Goal: Information Seeking & Learning: Learn about a topic

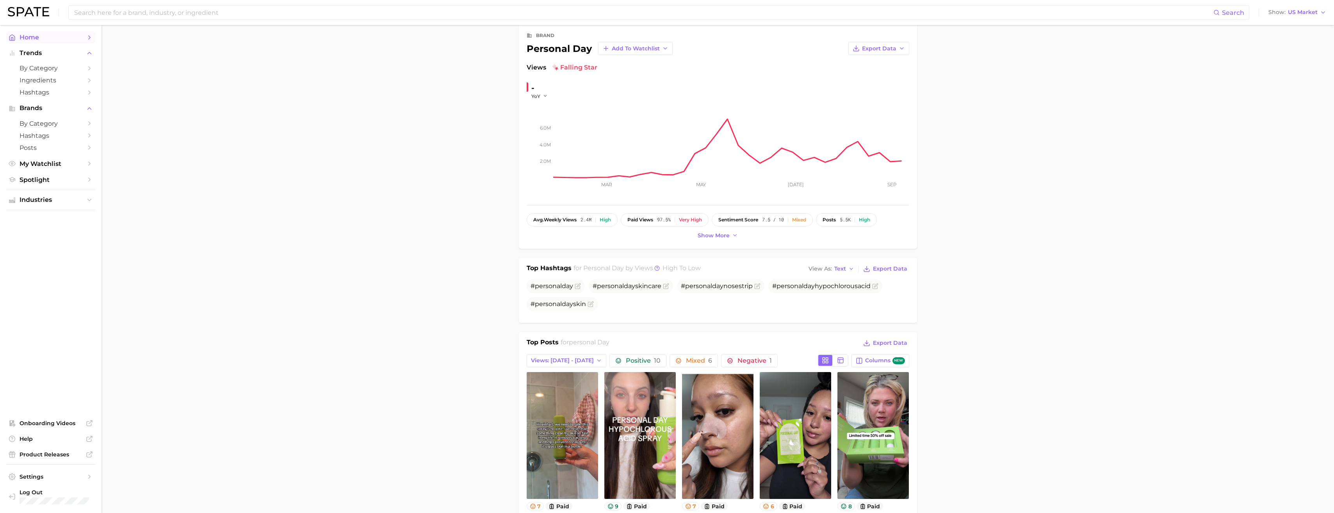
click at [50, 35] on span "Home" at bounding box center [51, 37] width 62 height 7
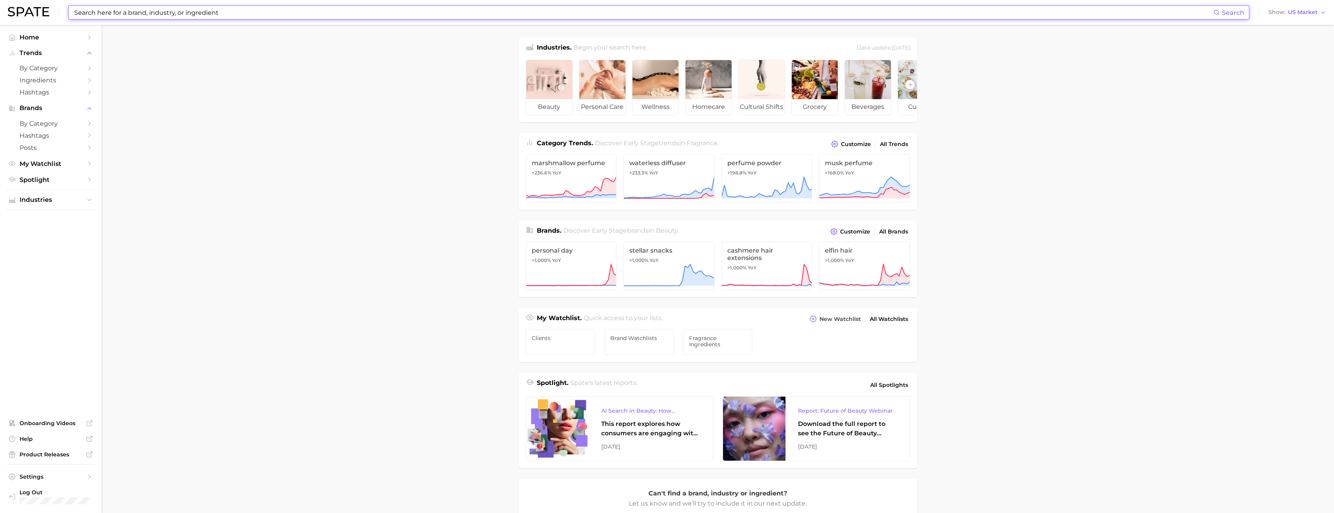
click at [193, 18] on input at bounding box center [643, 12] width 1140 height 13
type input "b"
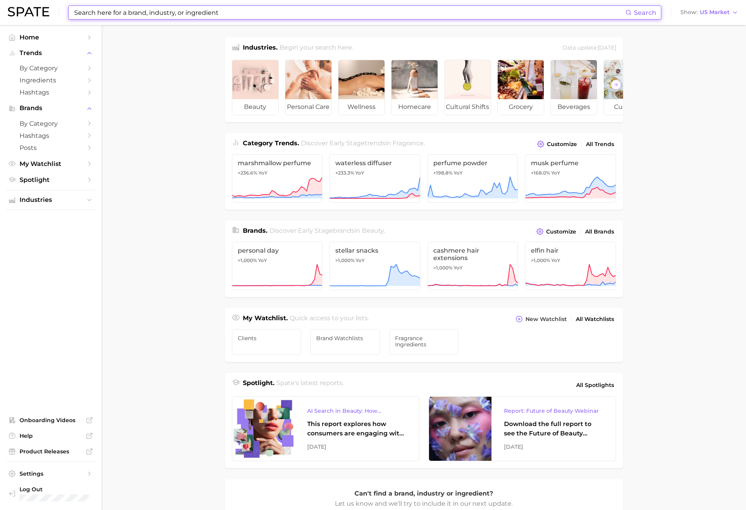
click at [196, 14] on input at bounding box center [349, 12] width 552 height 13
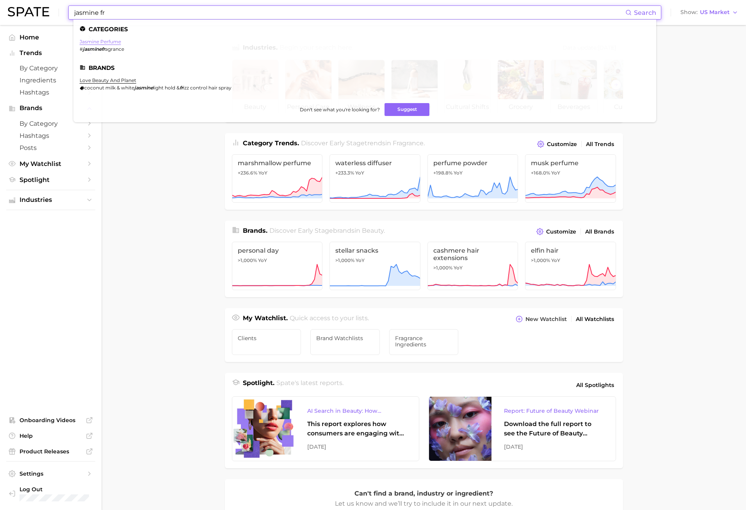
type input "jasmine fr"
click at [112, 41] on link "jasmine perfume" at bounding box center [100, 42] width 41 height 6
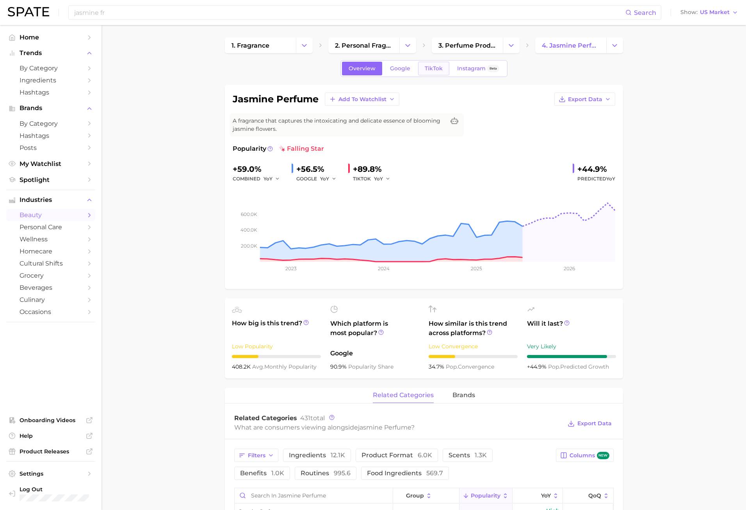
click at [420, 66] on link "TikTok" at bounding box center [433, 69] width 31 height 14
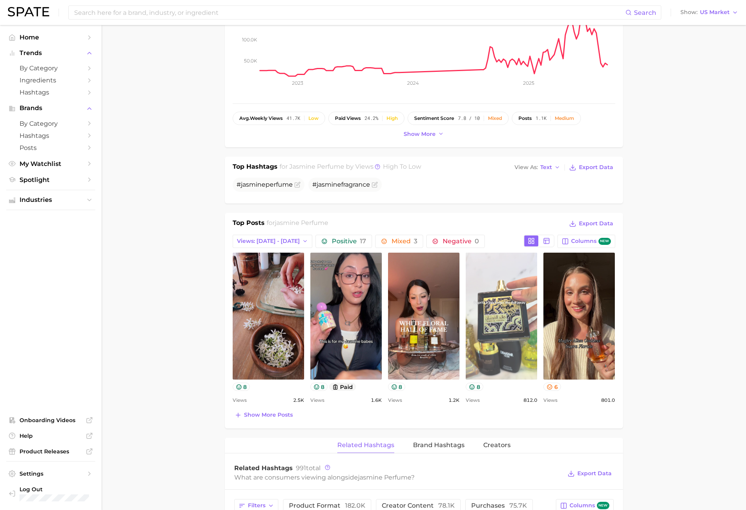
scroll to position [234, 0]
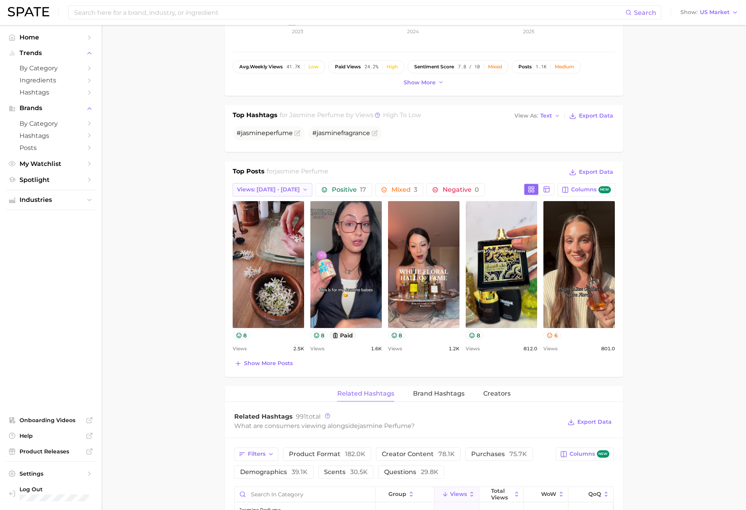
click at [291, 191] on span "Views: [DATE] - [DATE]" at bounding box center [268, 189] width 63 height 7
click at [276, 230] on button "Total Views" at bounding box center [276, 232] width 86 height 14
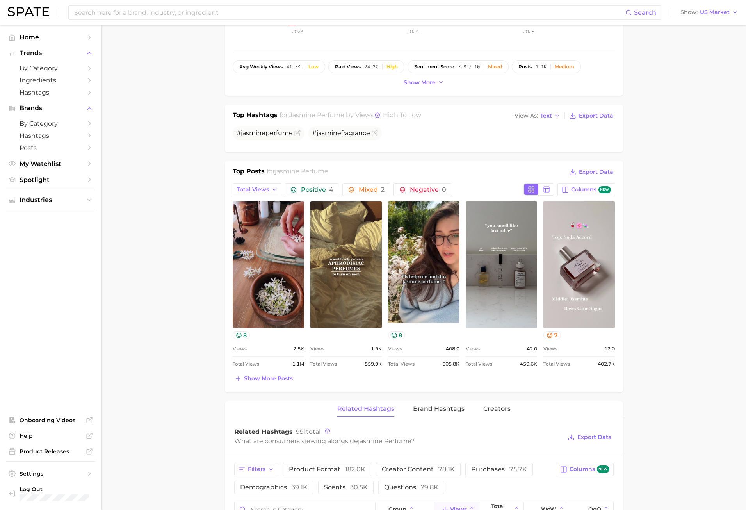
scroll to position [0, 0]
click at [244, 377] on span "Show more posts" at bounding box center [268, 378] width 49 height 7
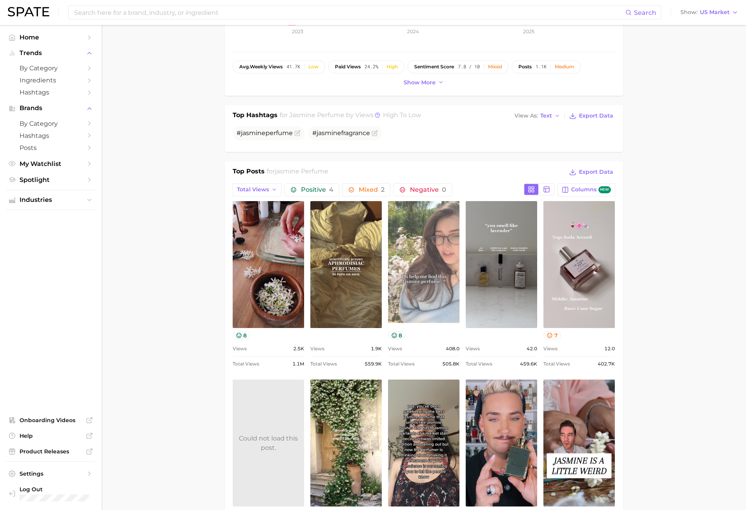
click at [406, 295] on link "view post on TikTok" at bounding box center [423, 264] width 71 height 127
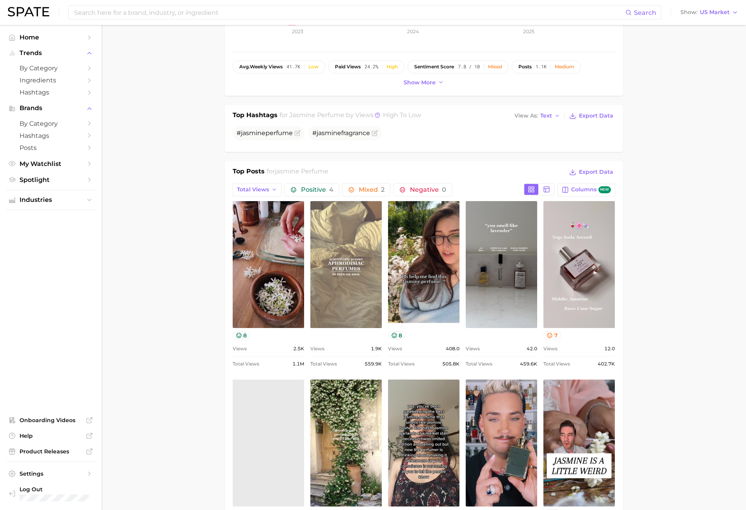
click at [335, 239] on link "view post on TikTok" at bounding box center [345, 264] width 71 height 127
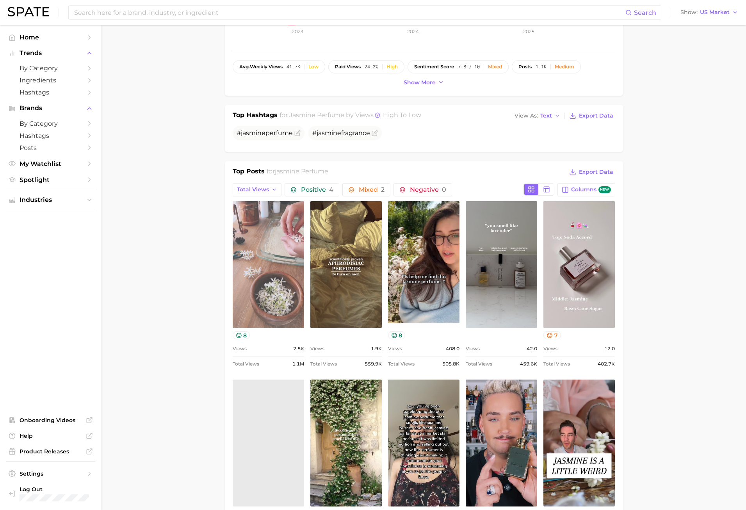
click at [245, 277] on link "view post on TikTok" at bounding box center [268, 264] width 71 height 127
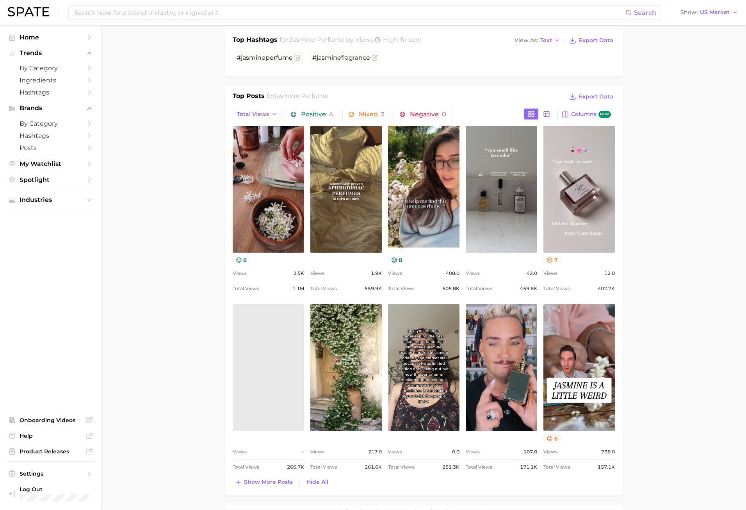
scroll to position [312, 0]
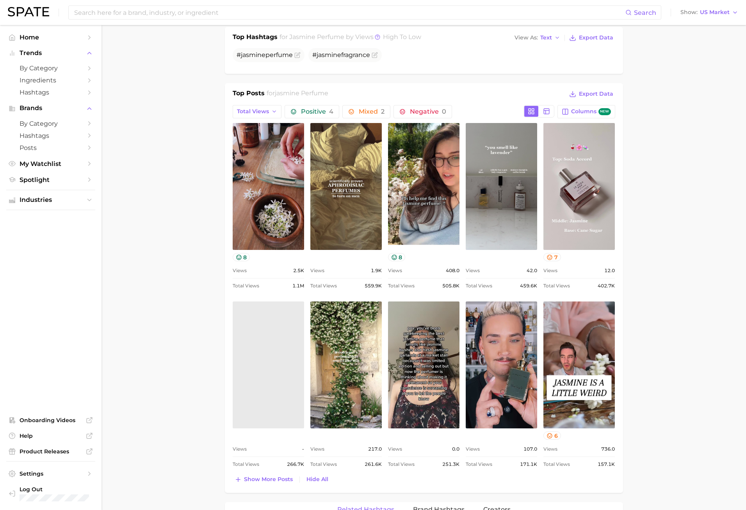
click at [206, 180] on main "1. fragrance 2. personal fragrance 3. perfume products 4. jasmine perfume Overv…" at bounding box center [423, 437] width 644 height 1448
click at [197, 200] on main "1. fragrance 2. personal fragrance 3. perfume products 4. jasmine perfume Overv…" at bounding box center [423, 437] width 644 height 1448
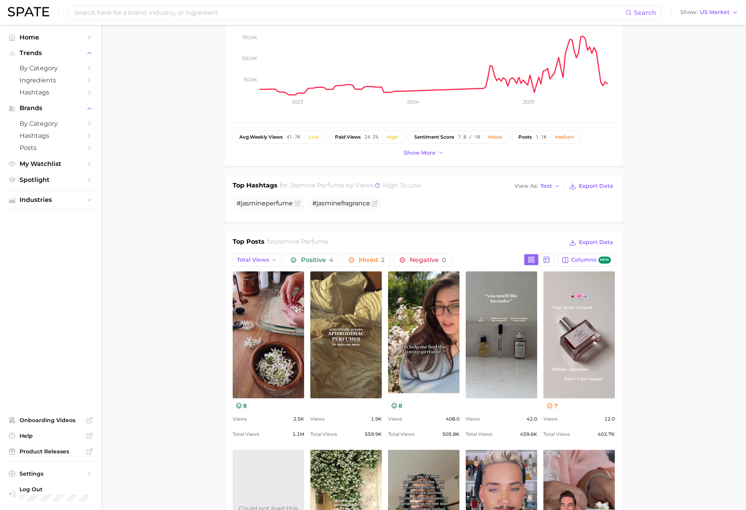
scroll to position [117, 0]
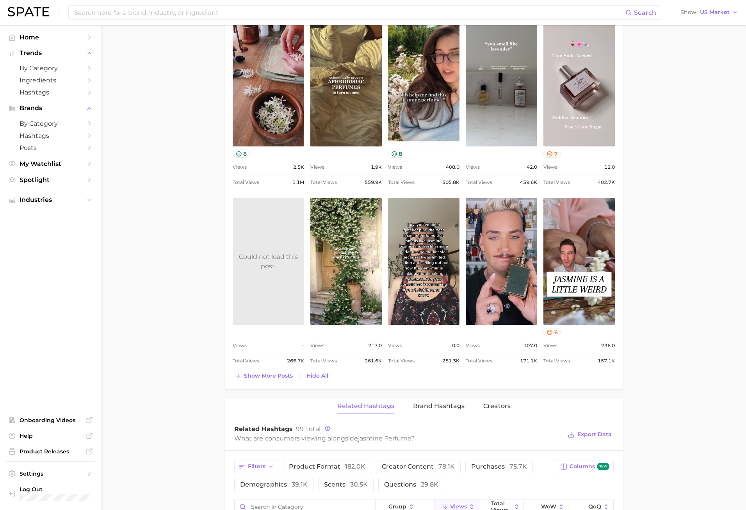
scroll to position [429, 0]
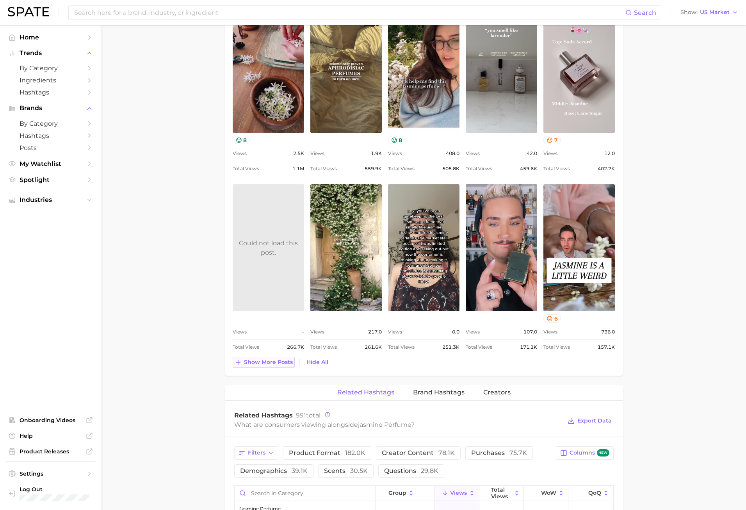
click at [245, 364] on span "Show more posts" at bounding box center [268, 362] width 49 height 7
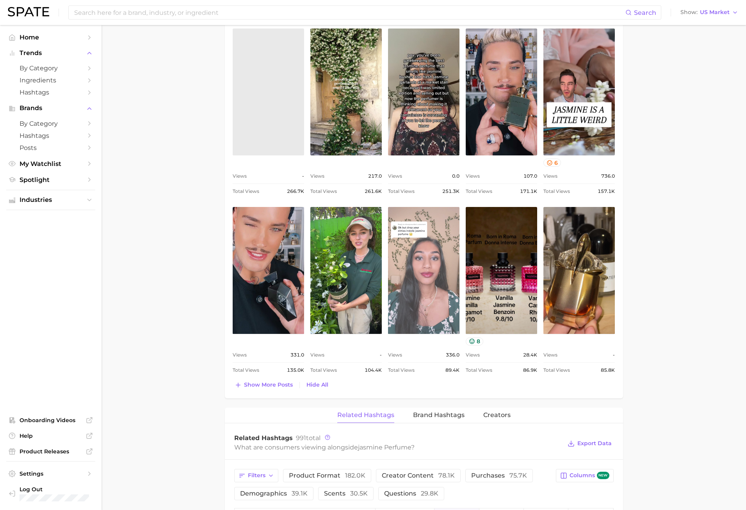
scroll to position [585, 0]
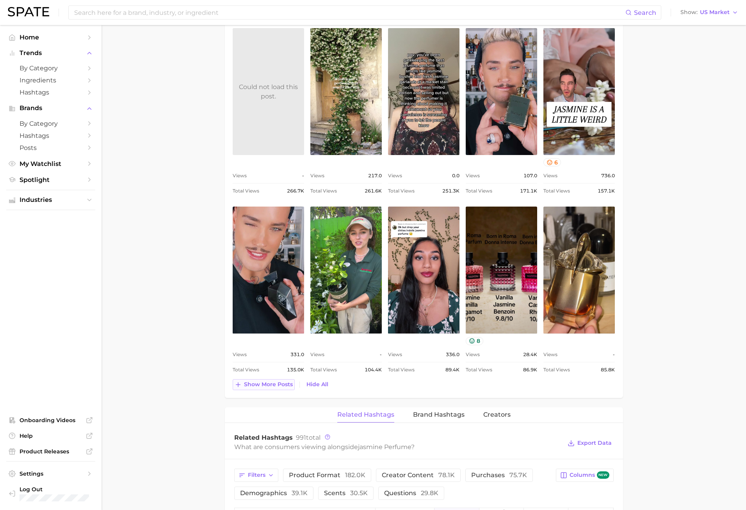
click at [253, 386] on span "Show more posts" at bounding box center [268, 384] width 49 height 7
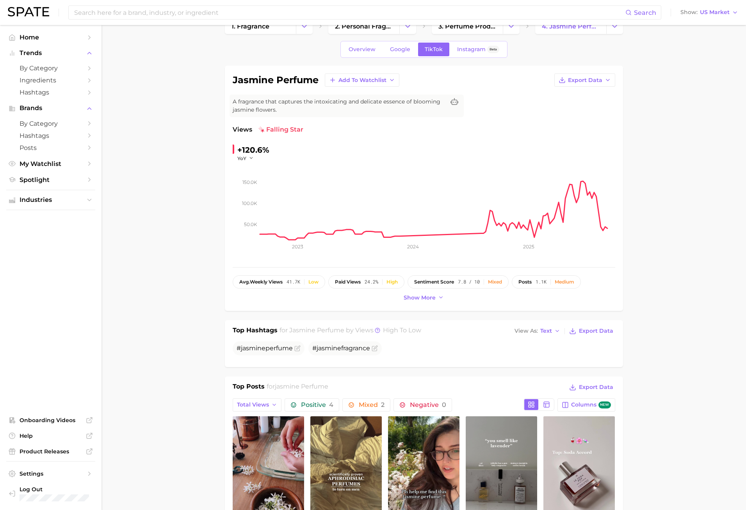
scroll to position [0, 0]
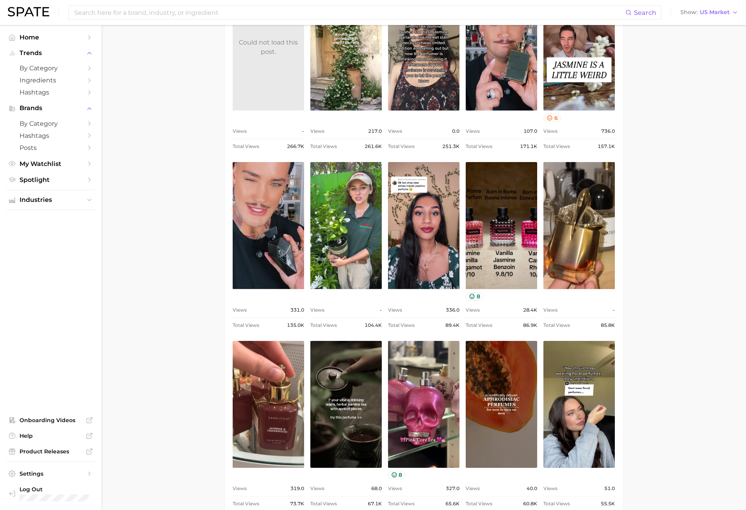
scroll to position [546, 0]
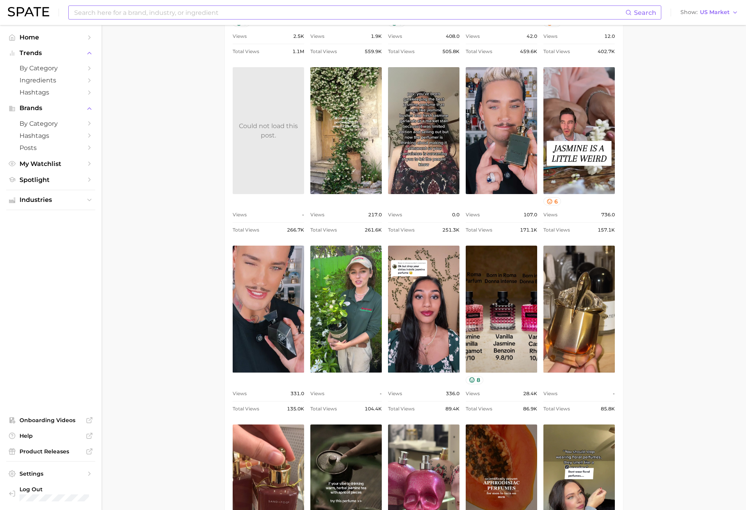
click at [201, 18] on input at bounding box center [349, 12] width 552 height 13
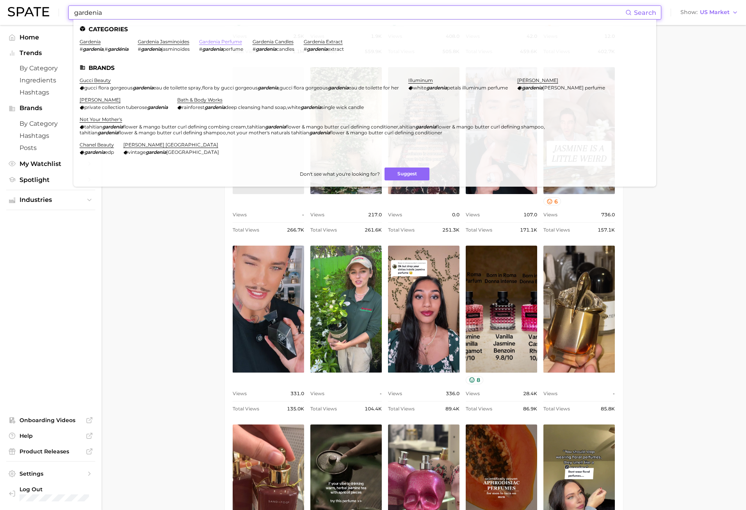
type input "gardenia"
click at [239, 39] on link "gardenia perfume" at bounding box center [220, 42] width 43 height 6
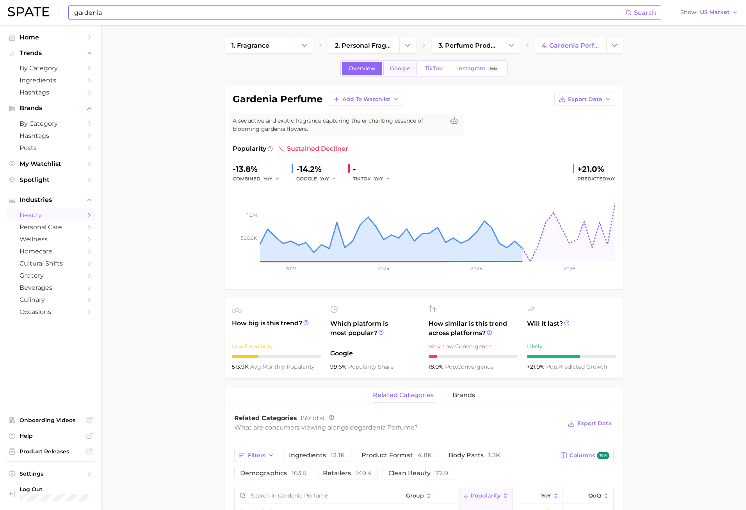
click at [411, 69] on link "Google" at bounding box center [400, 69] width 34 height 14
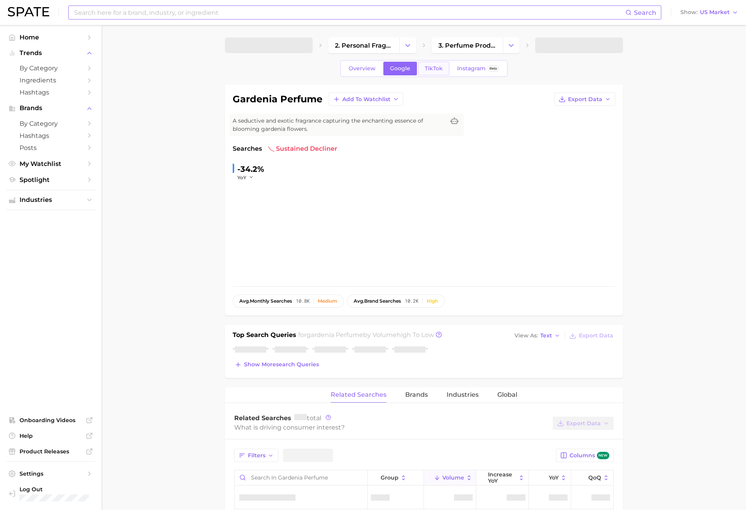
click at [434, 72] on link "TikTok" at bounding box center [433, 69] width 31 height 14
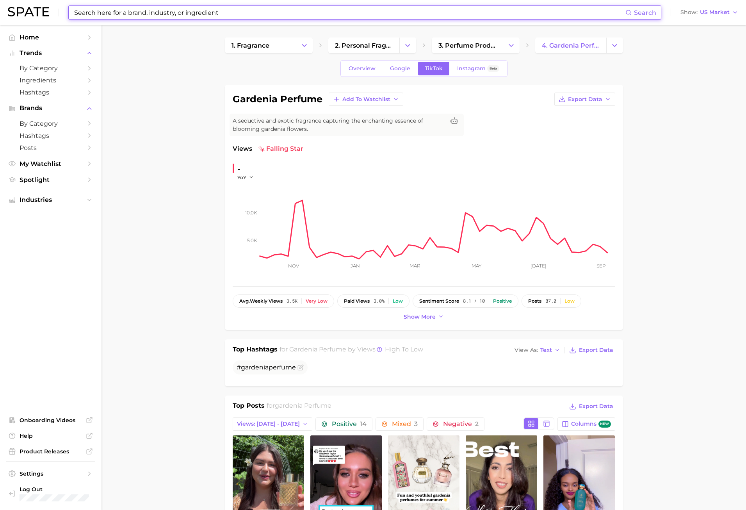
click at [166, 12] on input at bounding box center [349, 12] width 552 height 13
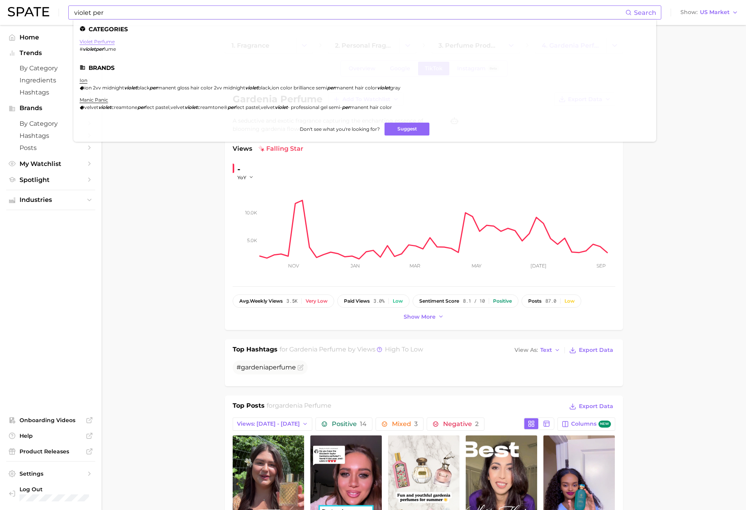
click at [105, 41] on link "violet perfume" at bounding box center [97, 42] width 35 height 6
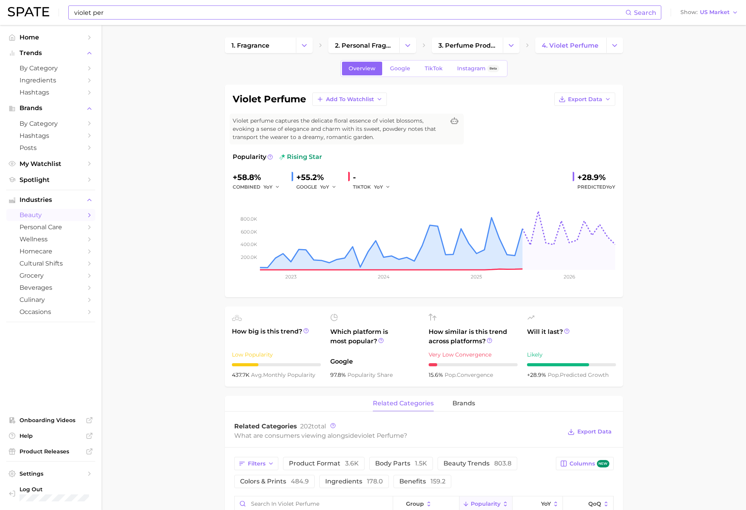
click at [239, 14] on input "violet per" at bounding box center [349, 12] width 552 height 13
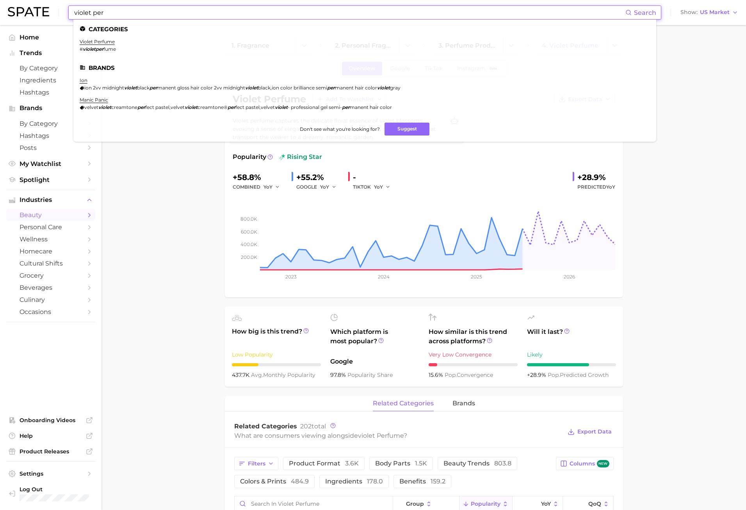
drag, startPoint x: 224, startPoint y: 14, endPoint x: -4, endPoint y: 352, distance: 407.1
click at [0, 352] on html "violet per Search Categories violet perfume # violetper fume Brands ion ion 2vv…" at bounding box center [373, 255] width 746 height 510
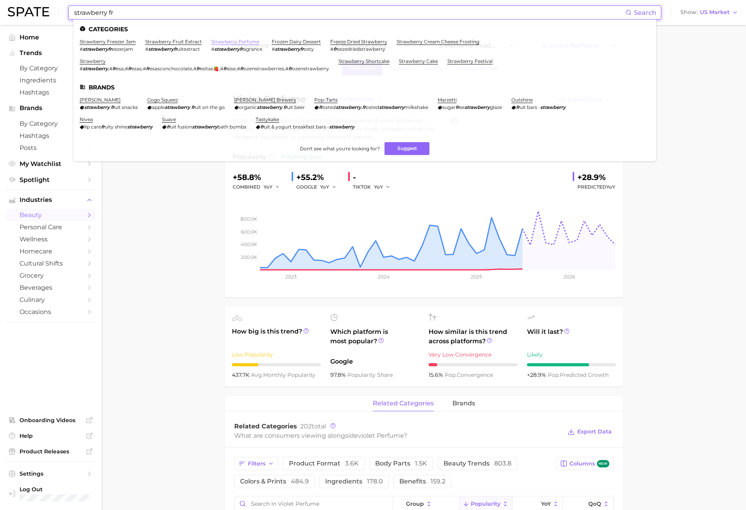
type input "strawberry fr"
click at [240, 39] on link "strawberry perfume" at bounding box center [235, 42] width 48 height 6
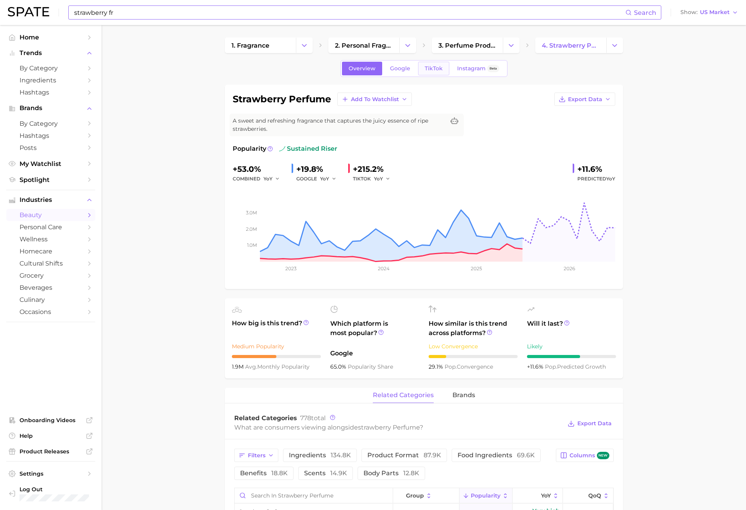
click at [429, 71] on span "TikTok" at bounding box center [434, 68] width 18 height 7
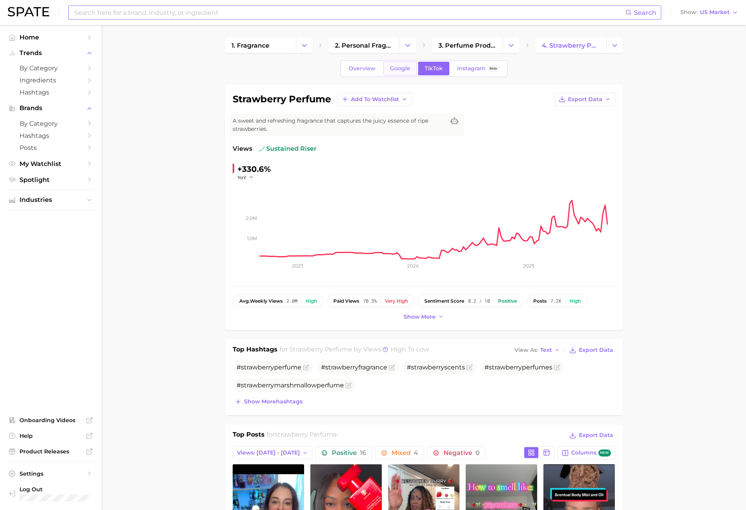
click at [404, 62] on link "Google" at bounding box center [400, 69] width 34 height 14
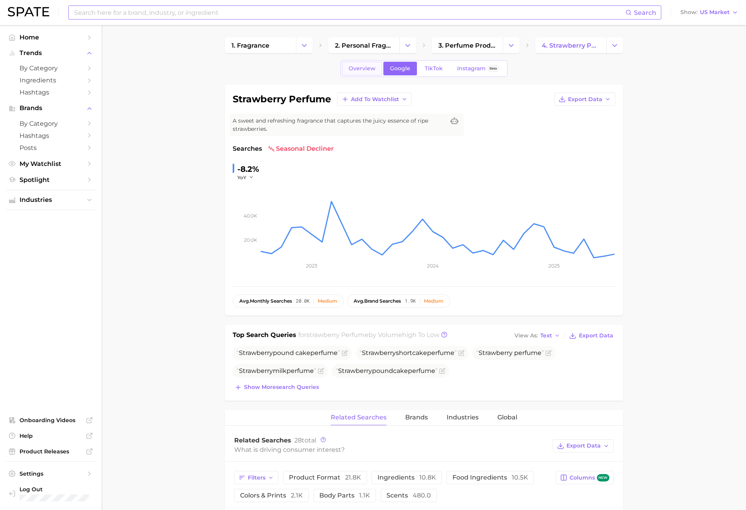
click at [359, 72] on link "Overview" at bounding box center [362, 69] width 40 height 14
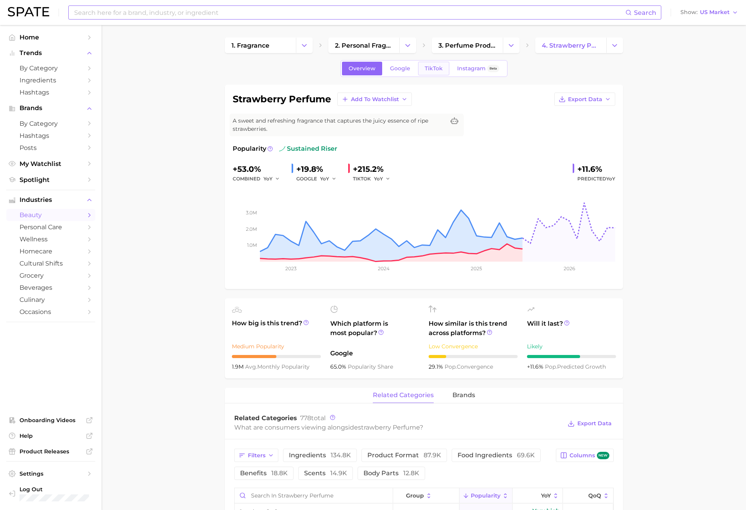
click at [430, 66] on span "TikTok" at bounding box center [434, 68] width 18 height 7
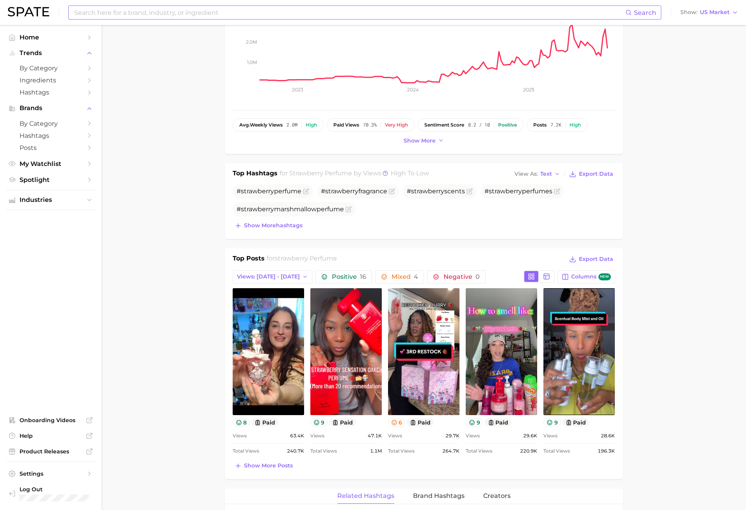
scroll to position [195, 0]
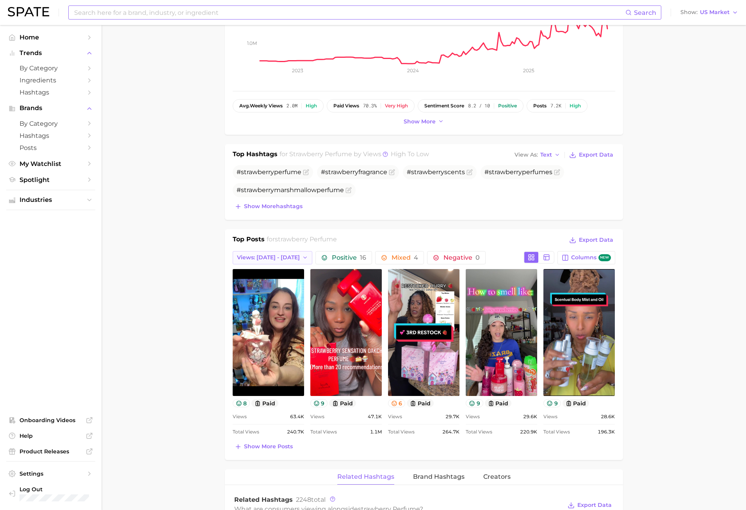
drag, startPoint x: 262, startPoint y: 249, endPoint x: 262, endPoint y: 255, distance: 5.5
click at [262, 249] on div "Top Posts for strawberry perfume Export Data Views: [DATE] - [DATE] Positive 16…" at bounding box center [424, 343] width 383 height 217
click at [262, 256] on span "Views: [DATE] - [DATE]" at bounding box center [268, 257] width 63 height 7
click at [263, 299] on span "Total Views" at bounding box center [253, 300] width 32 height 7
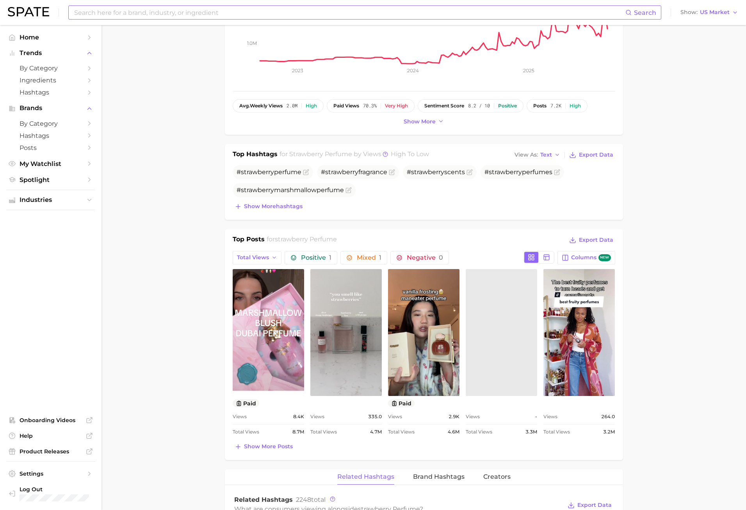
scroll to position [0, 0]
click at [277, 444] on span "Show more posts" at bounding box center [268, 446] width 49 height 7
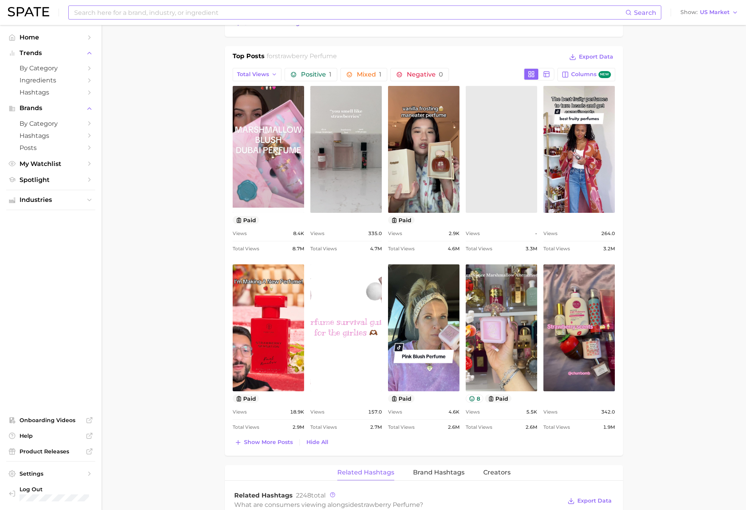
scroll to position [390, 0]
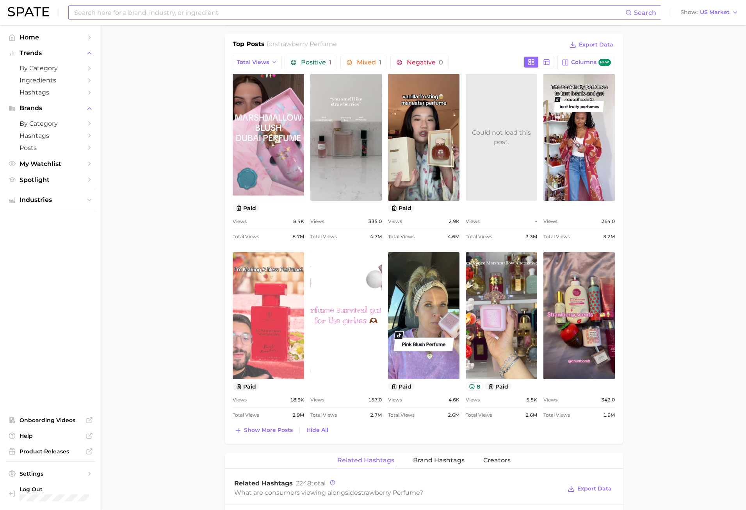
click at [271, 362] on link "view post on TikTok" at bounding box center [268, 315] width 71 height 127
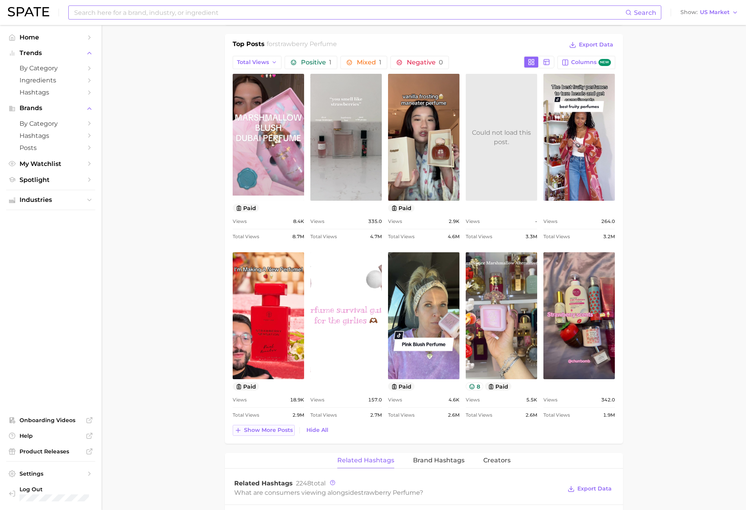
click at [273, 431] on span "Show more posts" at bounding box center [268, 430] width 49 height 7
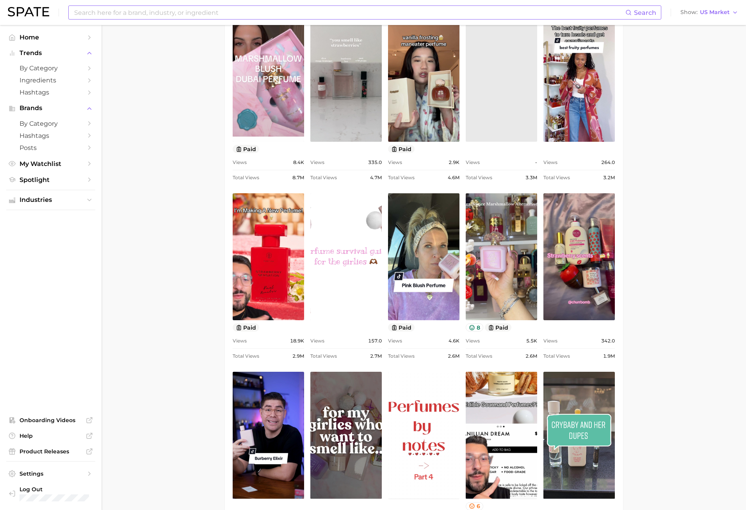
scroll to position [546, 0]
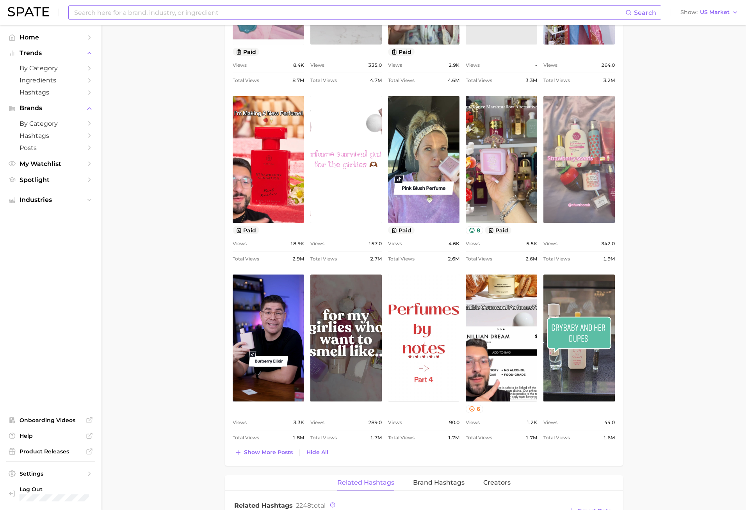
click at [590, 187] on link "view post on TikTok" at bounding box center [578, 159] width 71 height 127
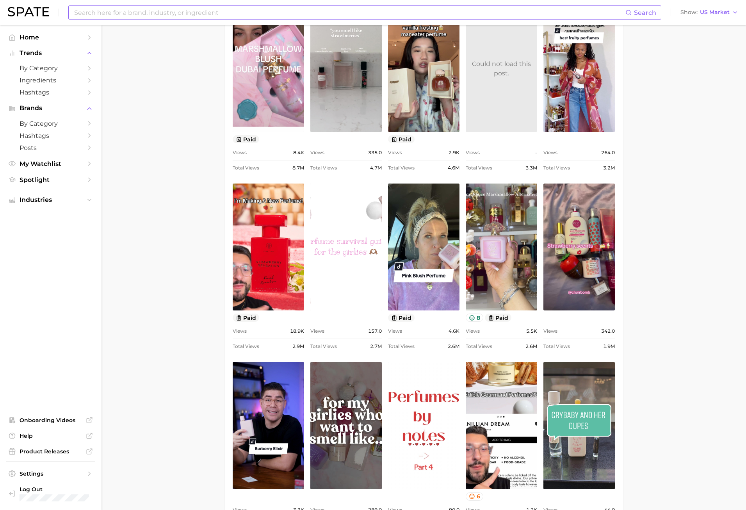
scroll to position [390, 0]
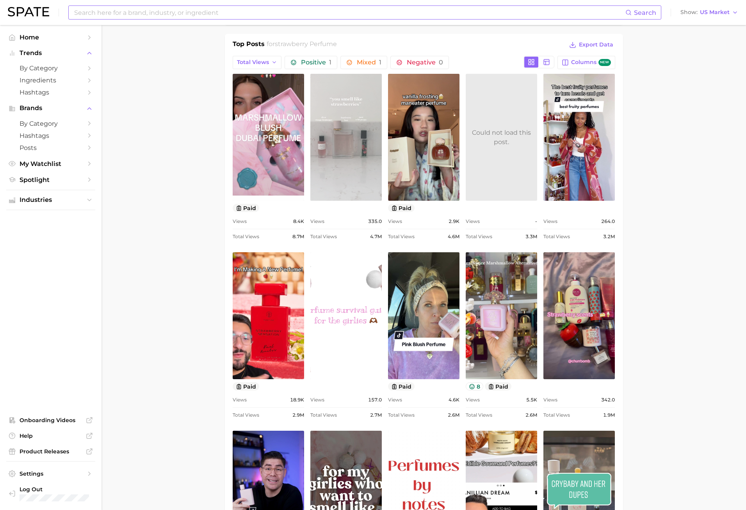
click at [346, 155] on link "view post on TikTok" at bounding box center [345, 137] width 71 height 127
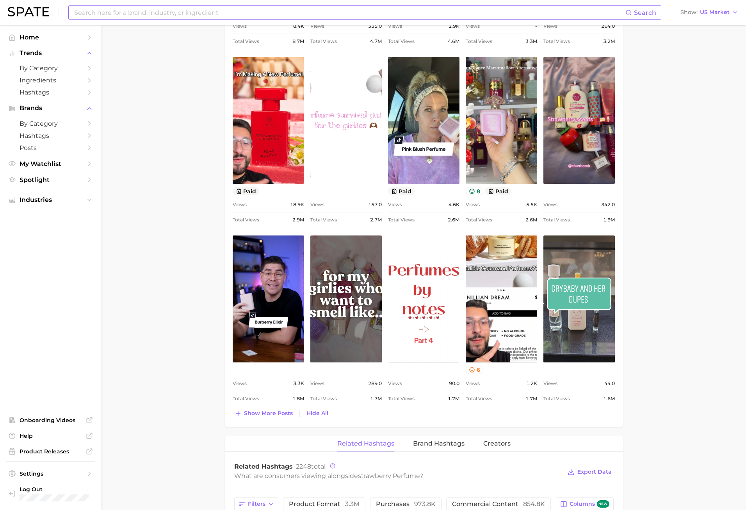
scroll to position [468, 0]
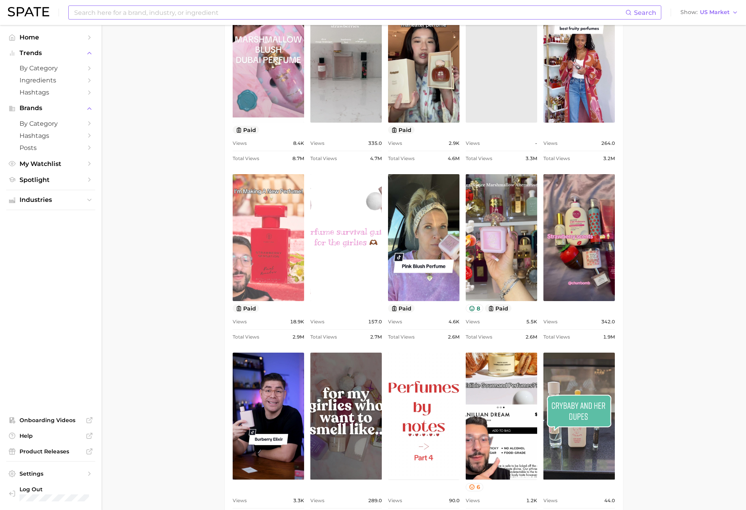
click at [264, 250] on link "view post on TikTok" at bounding box center [268, 237] width 71 height 127
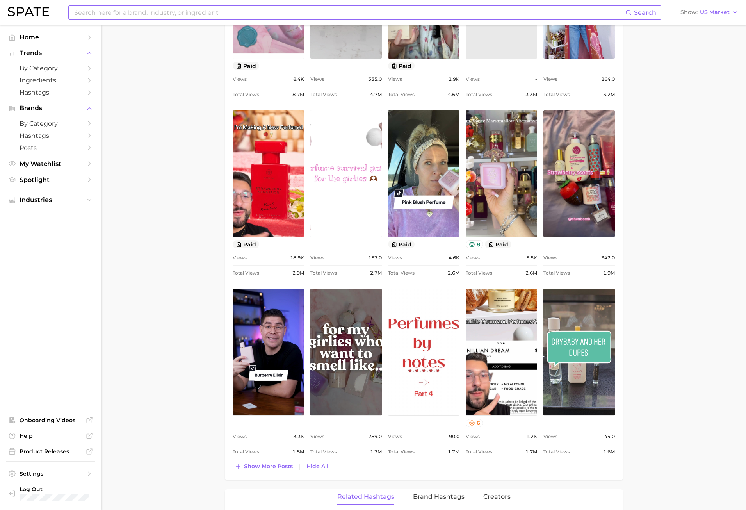
scroll to position [625, 0]
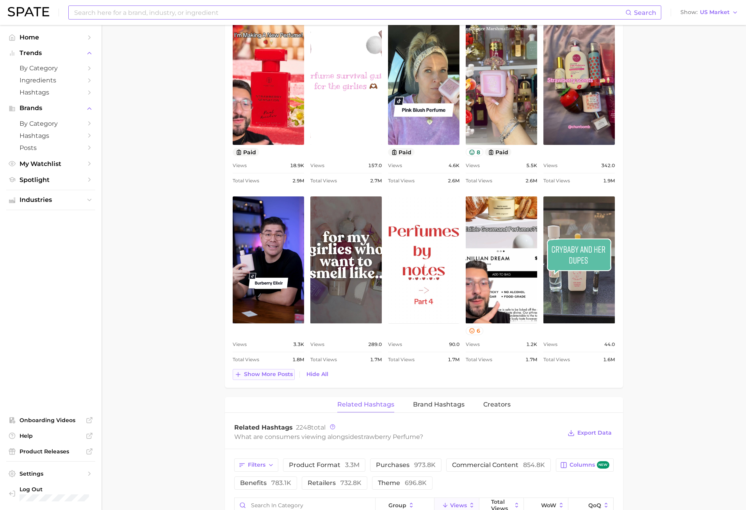
click at [285, 375] on span "Show more posts" at bounding box center [268, 374] width 49 height 7
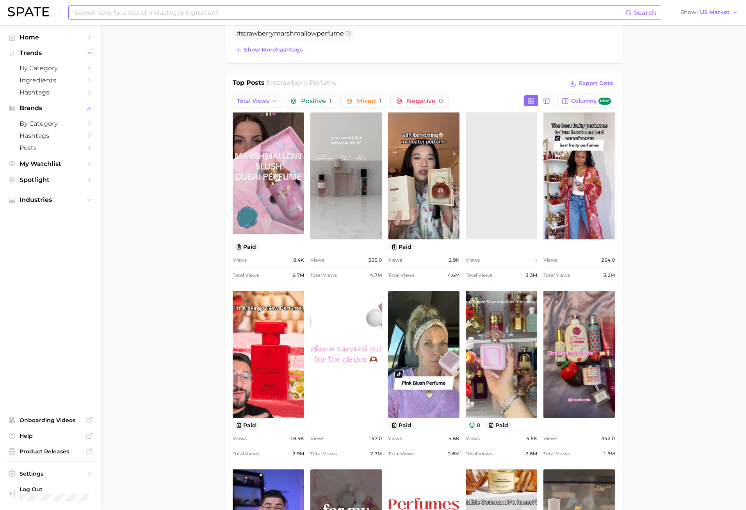
scroll to position [351, 0]
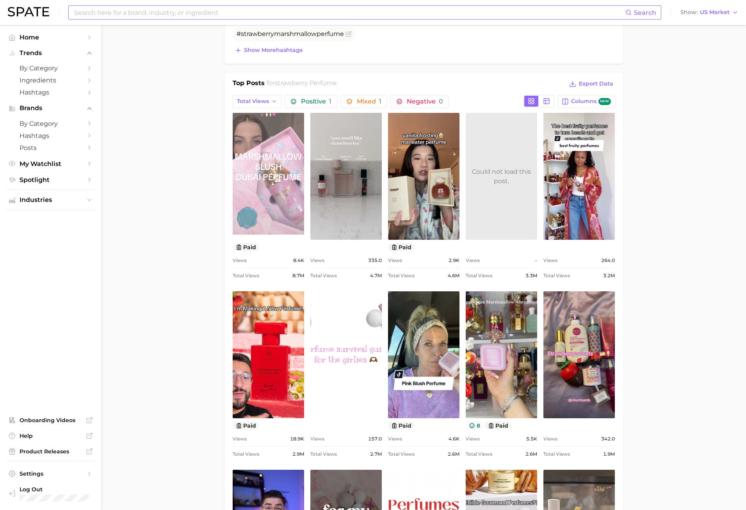
click at [272, 195] on link "view post on TikTok" at bounding box center [268, 176] width 71 height 127
click at [248, 188] on link "view post on TikTok" at bounding box center [268, 176] width 71 height 127
